Goal: Navigation & Orientation: Find specific page/section

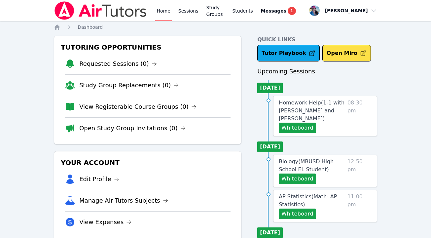
scroll to position [141, 0]
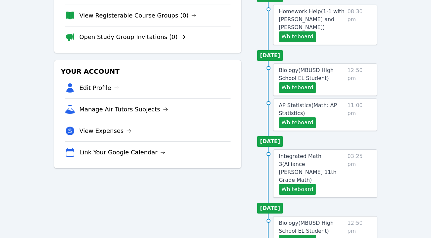
scroll to position [97, 0]
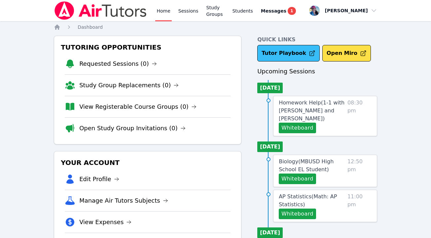
click at [291, 50] on link "Tutor Playbook" at bounding box center [288, 53] width 62 height 17
